Goal: Task Accomplishment & Management: Manage account settings

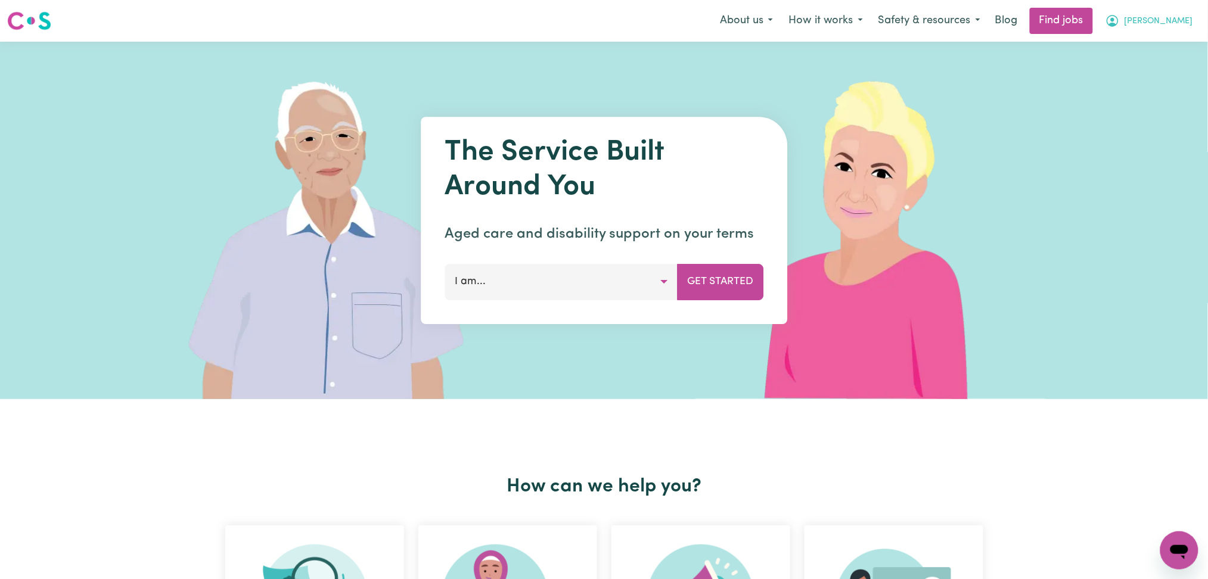
click at [1115, 21] on icon "My Account" at bounding box center [1113, 20] width 4 height 4
click at [1159, 87] on link "Logout" at bounding box center [1153, 91] width 94 height 23
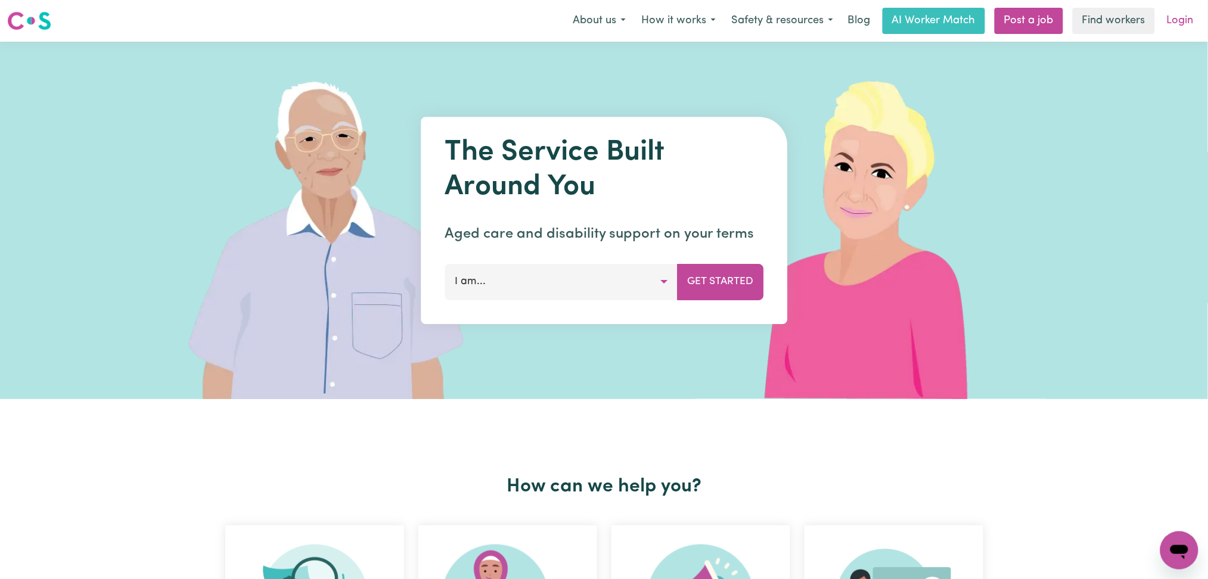
click at [1188, 13] on link "Login" at bounding box center [1180, 21] width 41 height 26
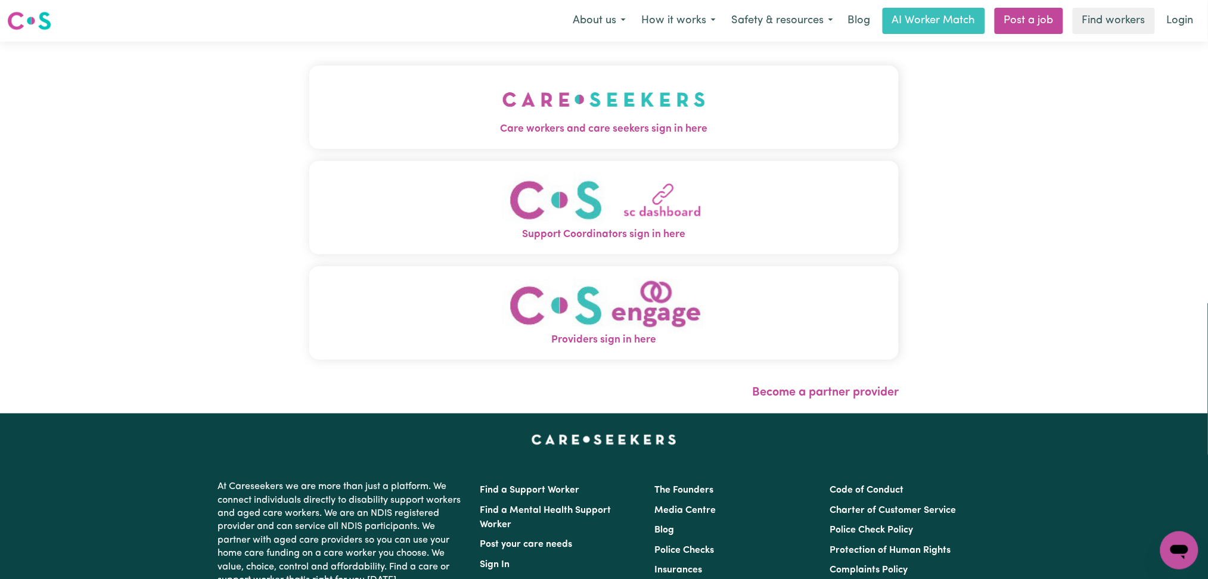
click at [502, 86] on img "Care workers and care seekers sign in here" at bounding box center [603, 99] width 203 height 44
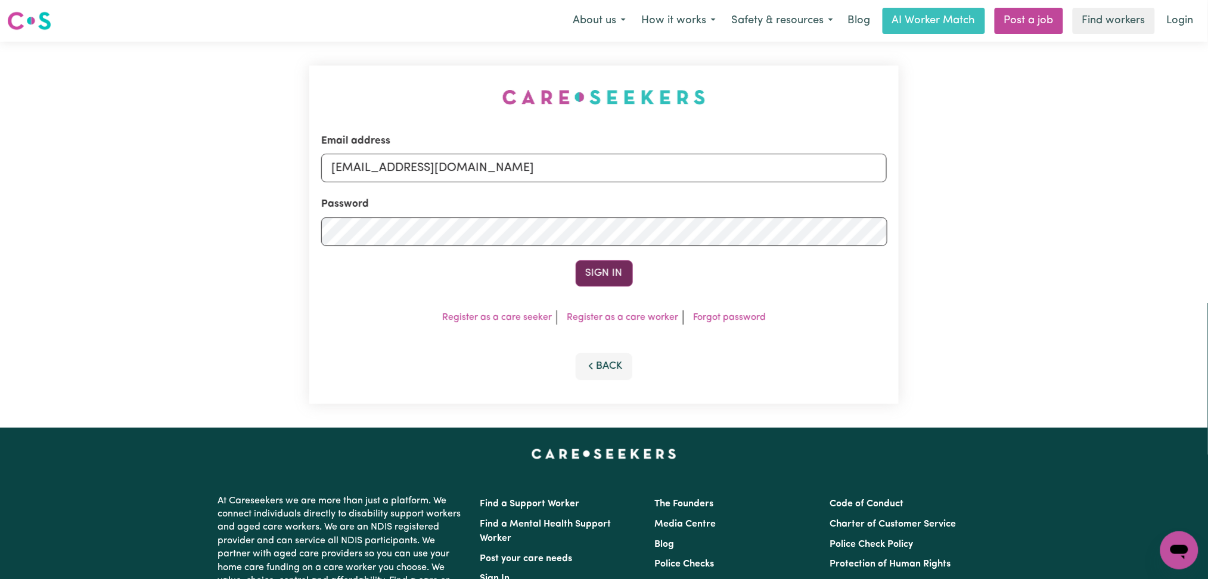
click at [621, 268] on button "Sign In" at bounding box center [604, 273] width 57 height 26
